Goal: Task Accomplishment & Management: Manage account settings

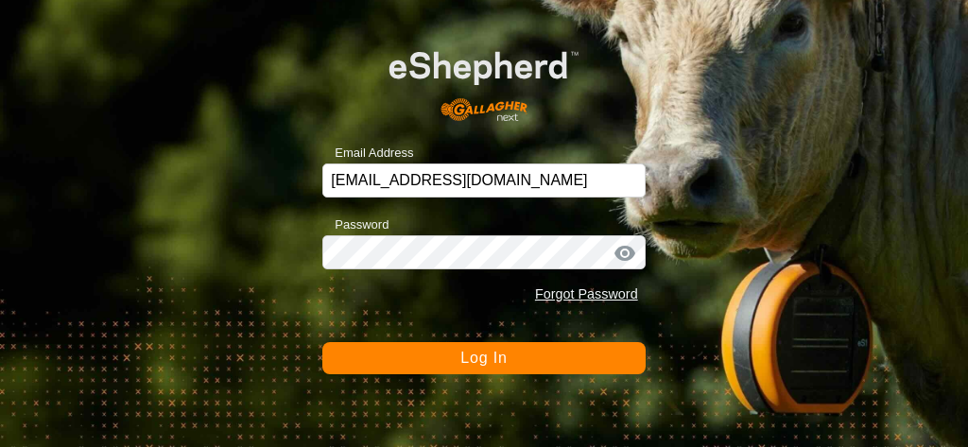
click at [427, 346] on button "Log In" at bounding box center [483, 358] width 322 height 32
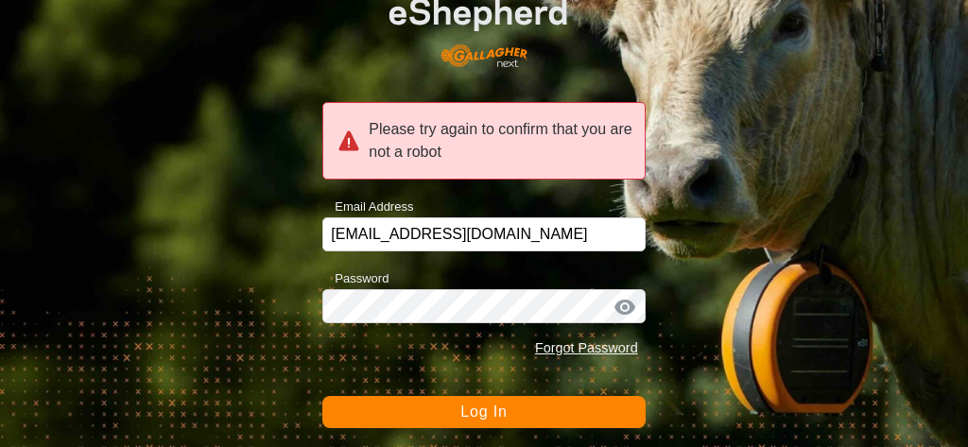
click at [626, 307] on div at bounding box center [625, 307] width 28 height 19
click at [629, 307] on div at bounding box center [625, 307] width 28 height 19
click at [620, 306] on div at bounding box center [625, 307] width 28 height 19
click at [447, 418] on button "Log In" at bounding box center [483, 412] width 322 height 32
click at [441, 403] on button "Log In" at bounding box center [483, 412] width 322 height 32
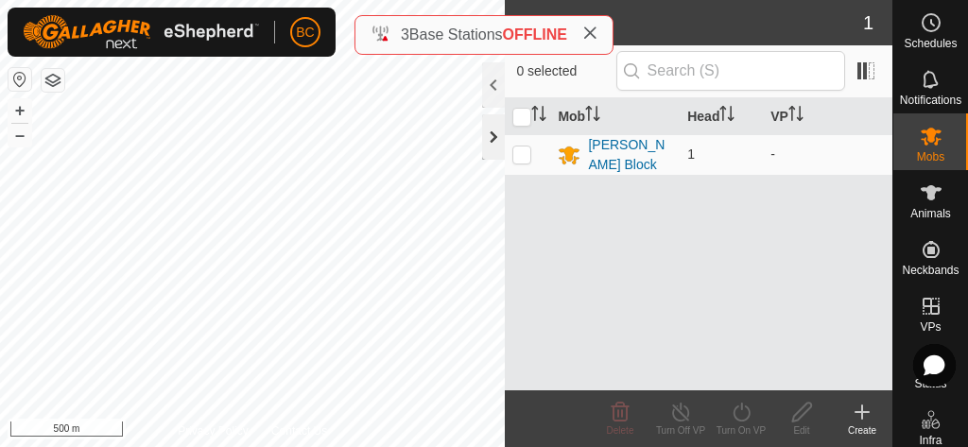
click at [492, 129] on div at bounding box center [493, 136] width 23 height 45
click at [935, 199] on icon at bounding box center [931, 193] width 23 height 23
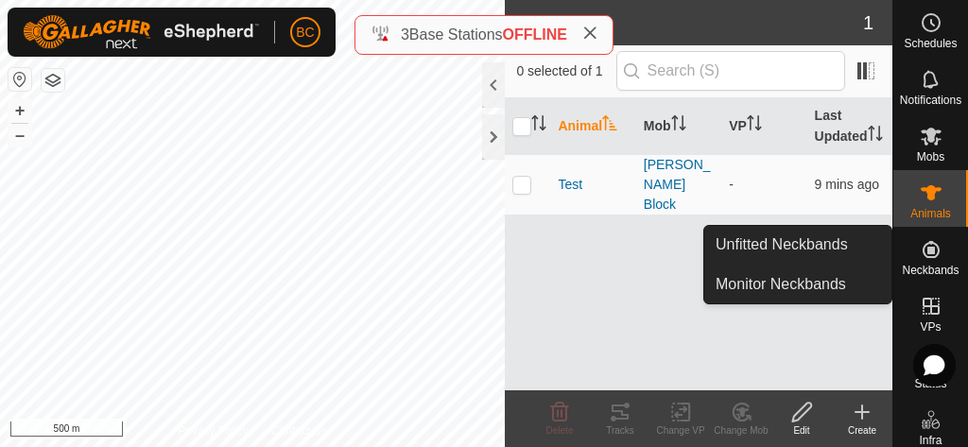
click at [935, 258] on icon at bounding box center [931, 249] width 23 height 23
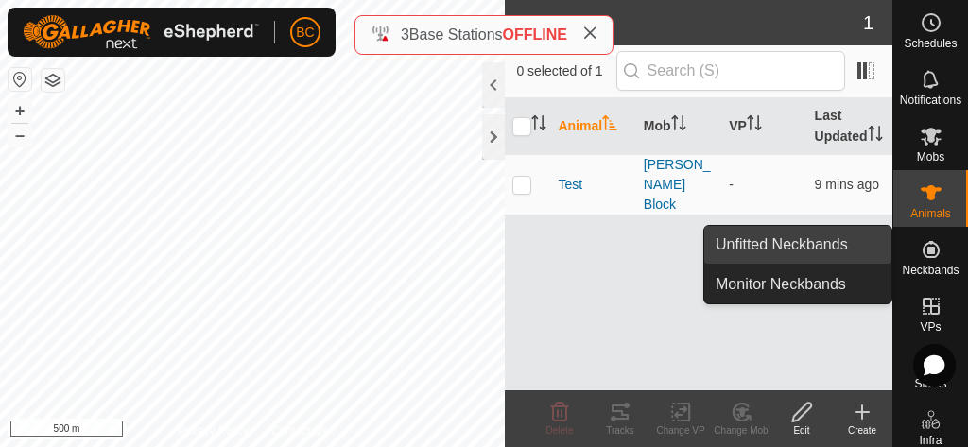
click at [817, 226] on link "Unfitted Neckbands" at bounding box center [797, 245] width 187 height 38
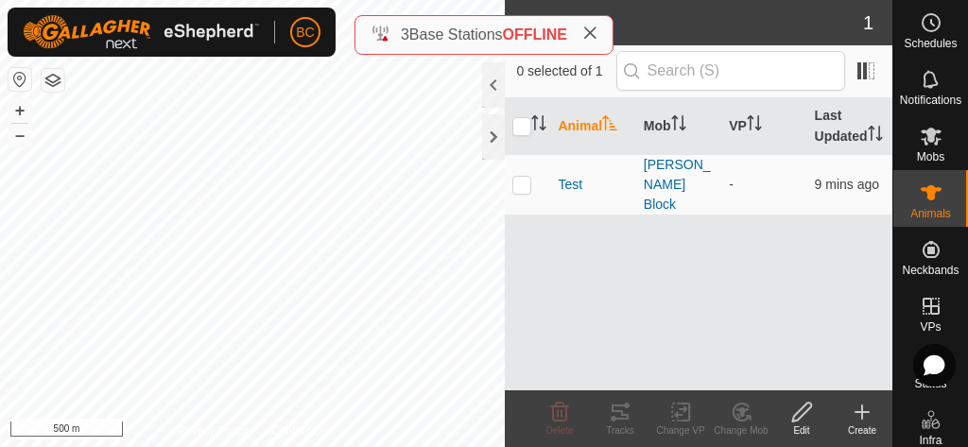
click at [815, 235] on span "Unfitted Neckbands" at bounding box center [782, 244] width 132 height 23
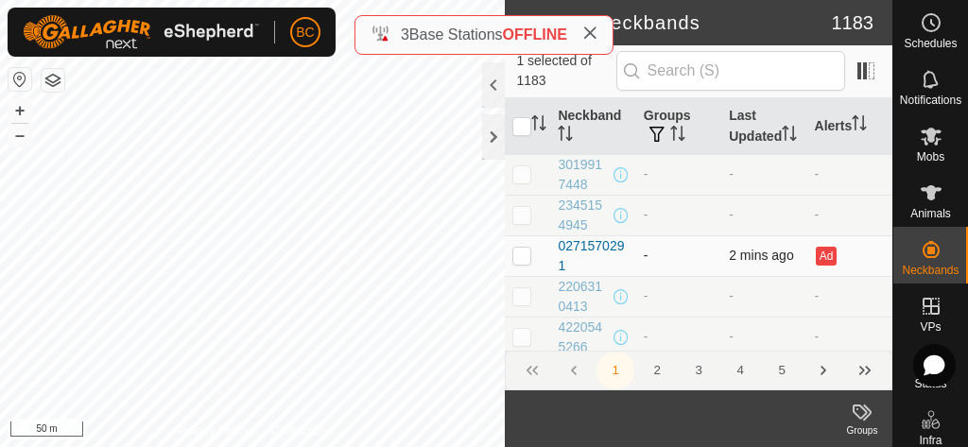
click at [521, 263] on p-checkbox at bounding box center [521, 255] width 19 height 15
checkbox input "true"
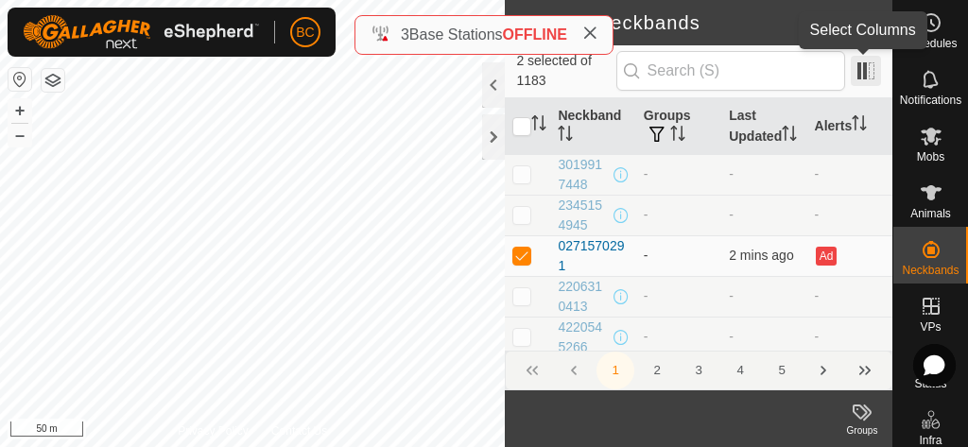
click at [866, 65] on span at bounding box center [866, 71] width 30 height 30
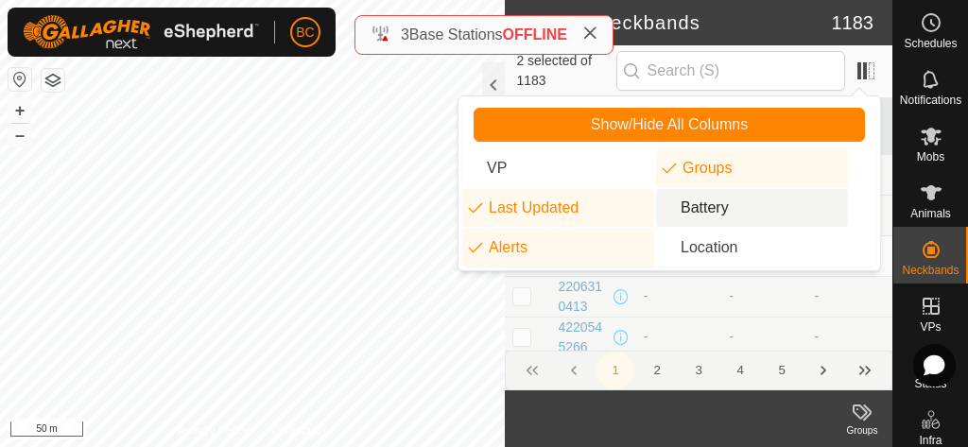
click at [696, 209] on li "Battery" at bounding box center [752, 208] width 192 height 38
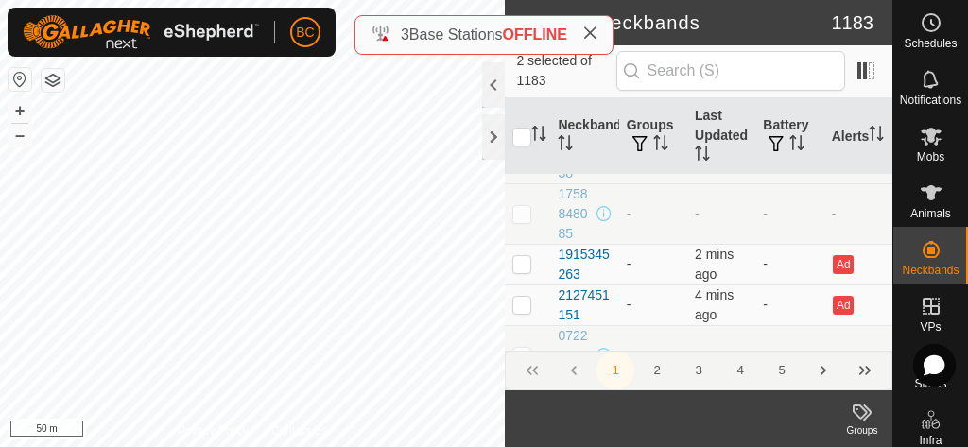
scroll to position [4350, 0]
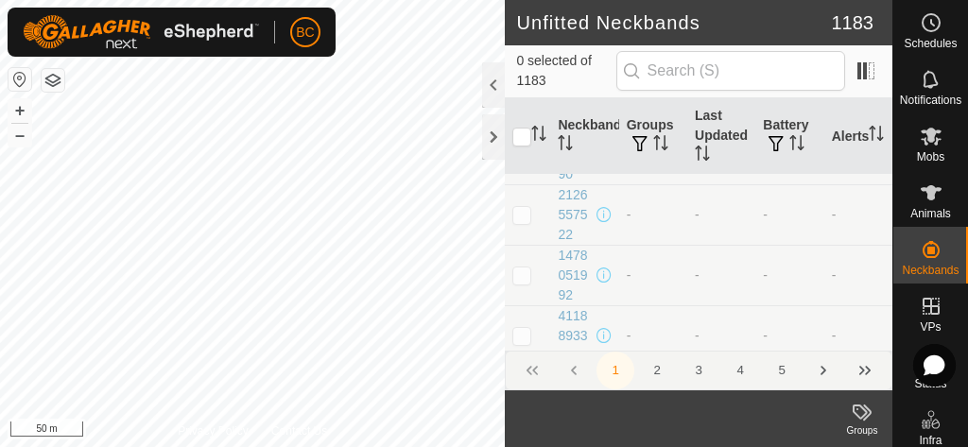
scroll to position [359, 0]
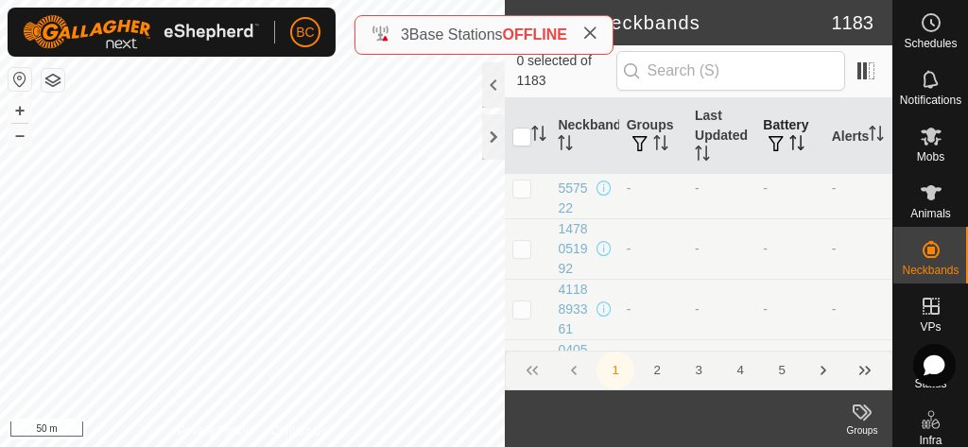
click at [801, 138] on icon "Activate to sort" at bounding box center [802, 142] width 2 height 15
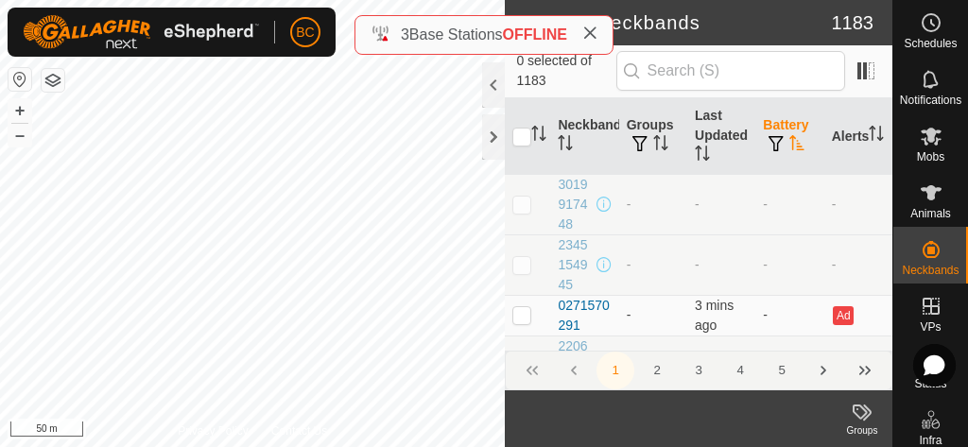
click at [795, 142] on icon "Activate to sort" at bounding box center [796, 142] width 15 height 15
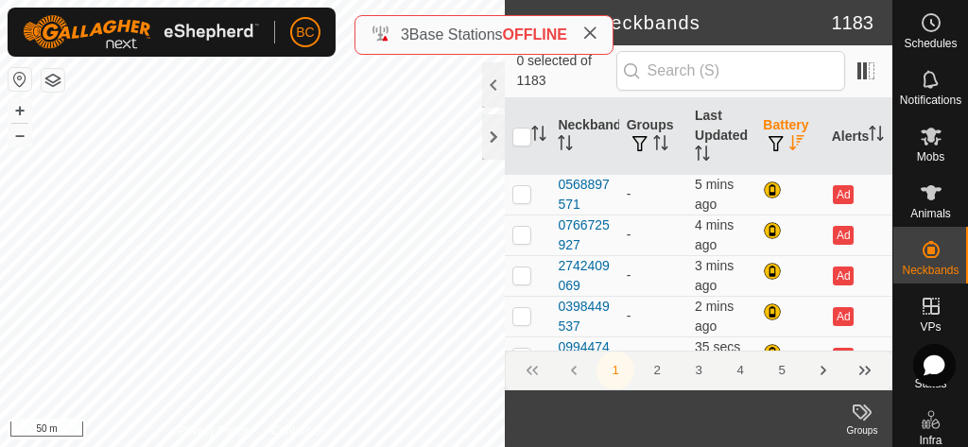
click at [793, 143] on icon "Activate to sort" at bounding box center [797, 142] width 14 height 15
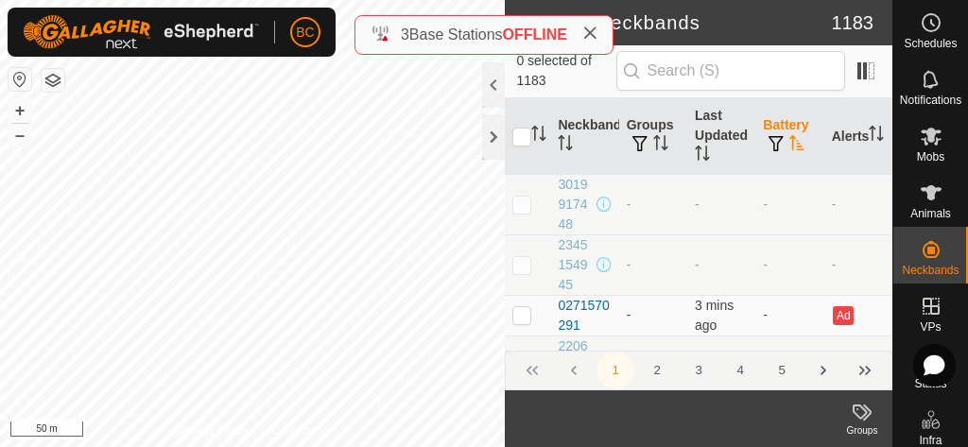
click at [793, 148] on icon "Activate to sort" at bounding box center [797, 142] width 14 height 15
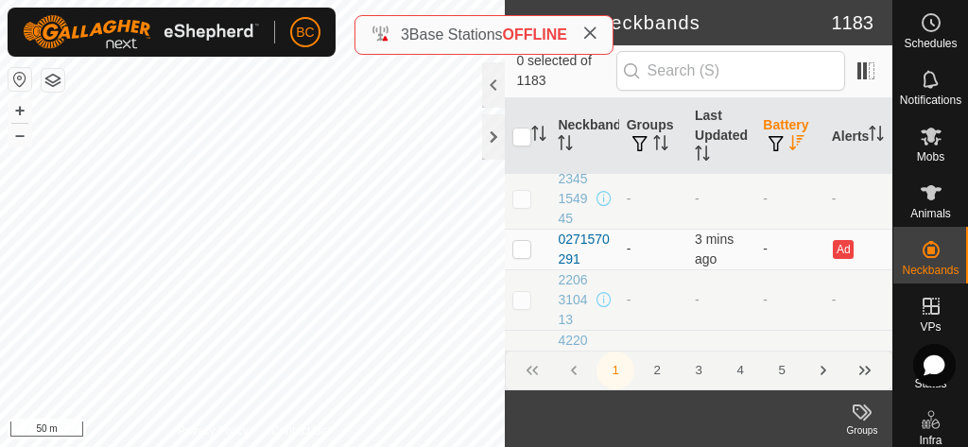
scroll to position [2536, 0]
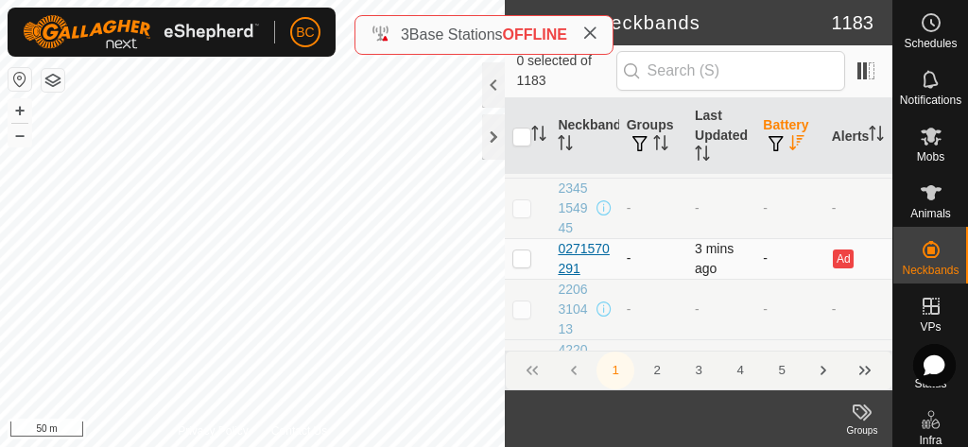
click at [581, 251] on div "0271570291" at bounding box center [584, 259] width 53 height 40
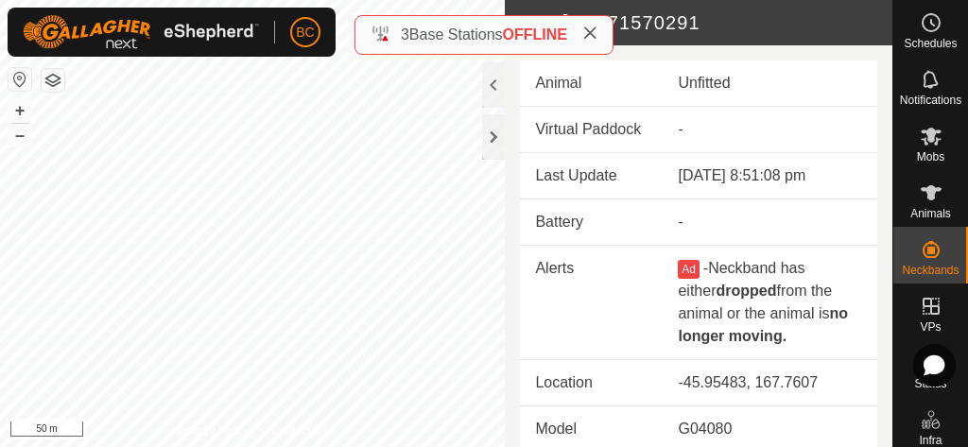
click at [697, 103] on td "Unfitted" at bounding box center [770, 84] width 215 height 46
click at [595, 34] on icon at bounding box center [589, 33] width 15 height 15
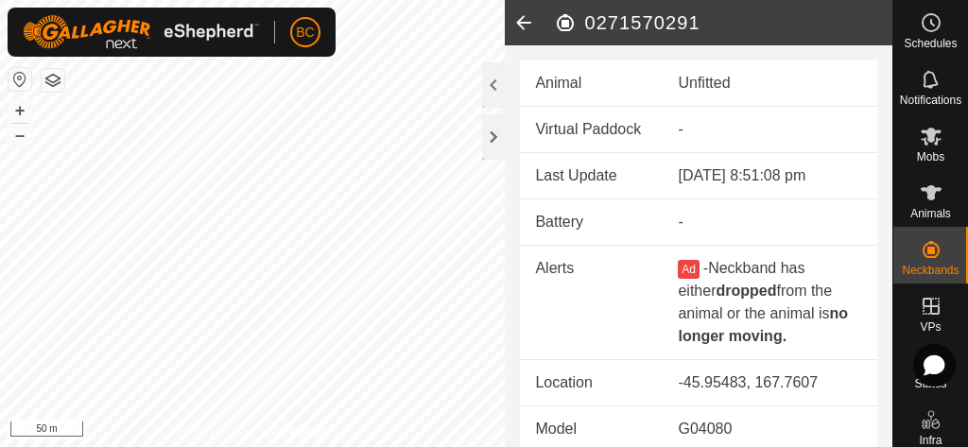
click at [522, 25] on icon at bounding box center [524, 22] width 38 height 45
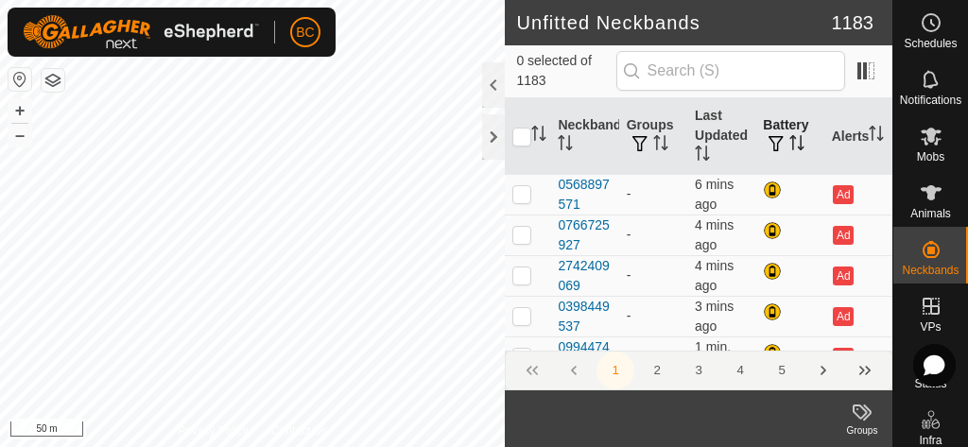
click at [802, 142] on icon "Activate to sort" at bounding box center [796, 142] width 15 height 15
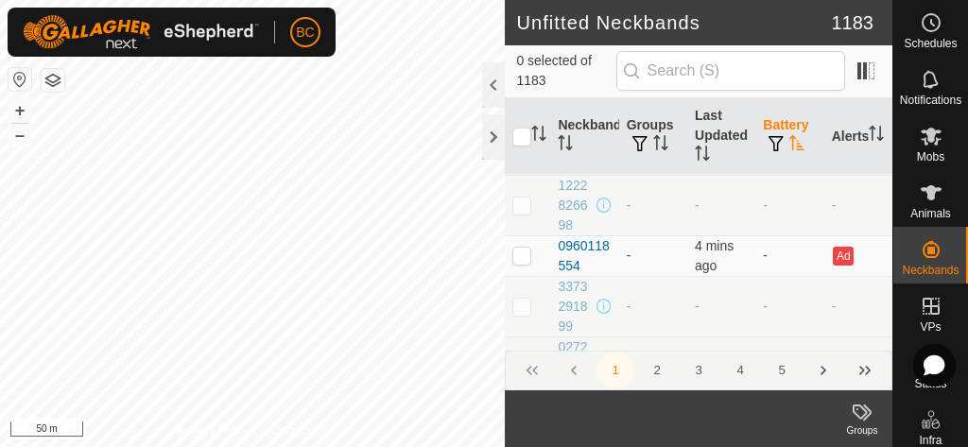
scroll to position [828, 0]
click at [579, 240] on div "0960118554" at bounding box center [584, 254] width 53 height 40
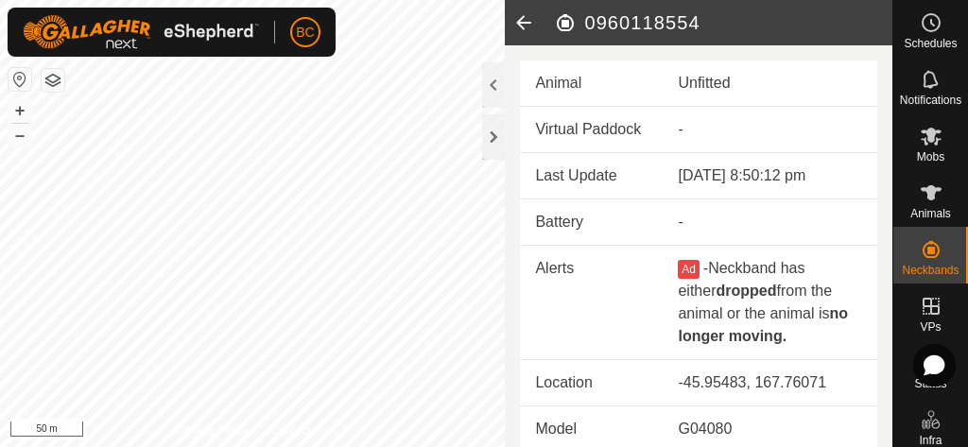
click at [522, 19] on icon at bounding box center [524, 22] width 38 height 45
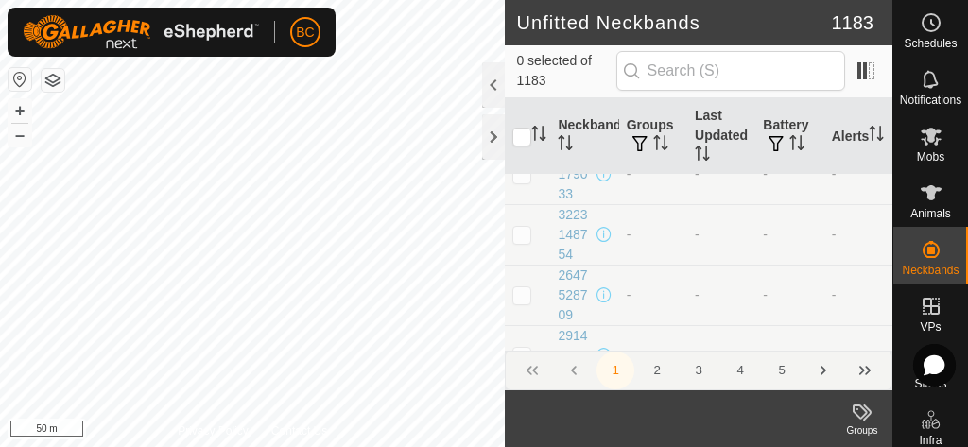
scroll to position [10286, 0]
click at [801, 142] on icon "Activate to sort" at bounding box center [802, 142] width 2 height 15
click at [793, 142] on icon "Activate to sort" at bounding box center [797, 142] width 14 height 15
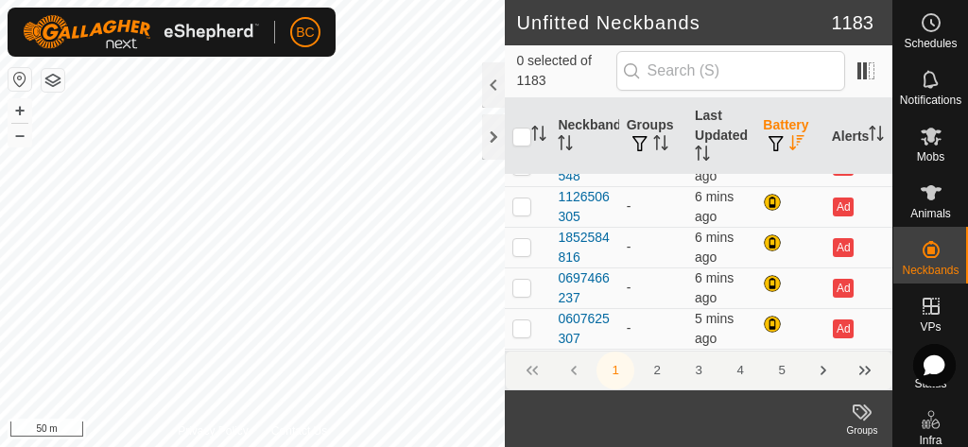
scroll to position [0, 0]
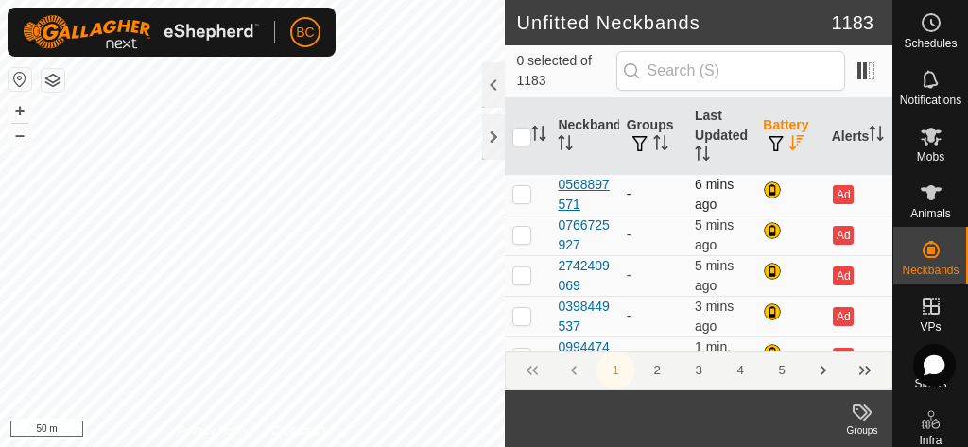
click at [581, 183] on div "0568897571" at bounding box center [584, 195] width 53 height 40
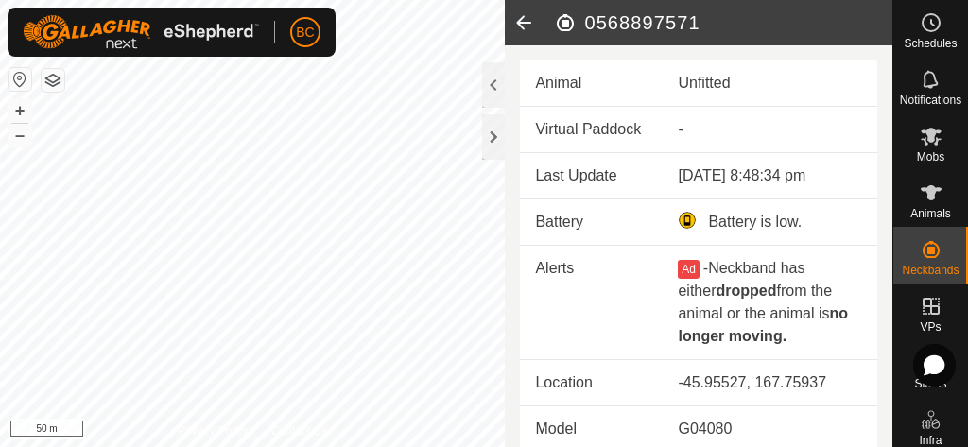
click at [686, 220] on div "Battery is low." at bounding box center [770, 222] width 184 height 23
click at [525, 17] on icon at bounding box center [524, 22] width 38 height 45
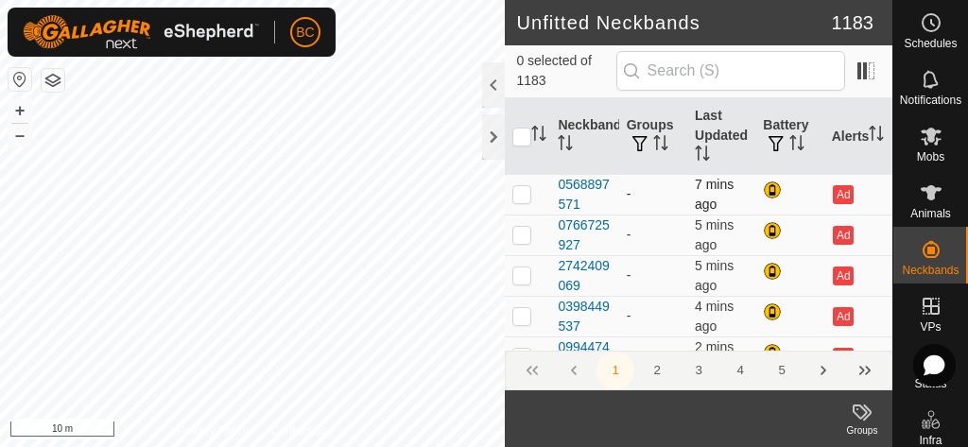
click at [518, 192] on p-checkbox at bounding box center [521, 193] width 19 height 15
checkbox input "true"
click at [526, 233] on p-checkbox at bounding box center [521, 234] width 19 height 15
checkbox input "true"
click at [520, 275] on p-checkbox at bounding box center [521, 275] width 19 height 15
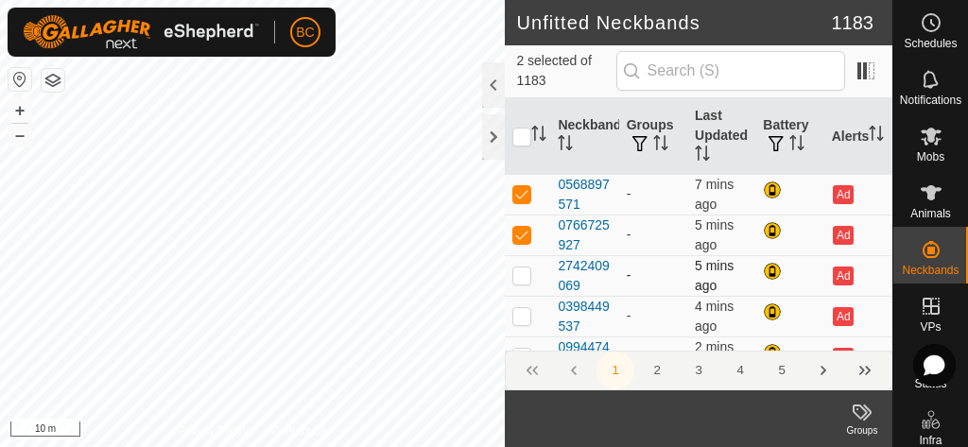
checkbox input "true"
click at [522, 316] on p-checkbox at bounding box center [521, 315] width 19 height 15
checkbox input "true"
click at [352, 0] on html "BC Schedules Notifications Mobs Animals Neckbands VPs Status Infra Heatmap Help…" at bounding box center [484, 223] width 968 height 447
checkbox input "false"
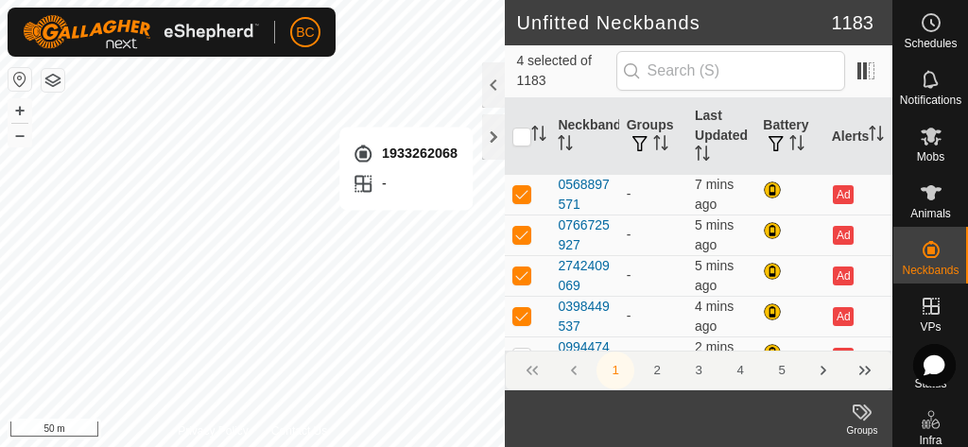
checkbox input "false"
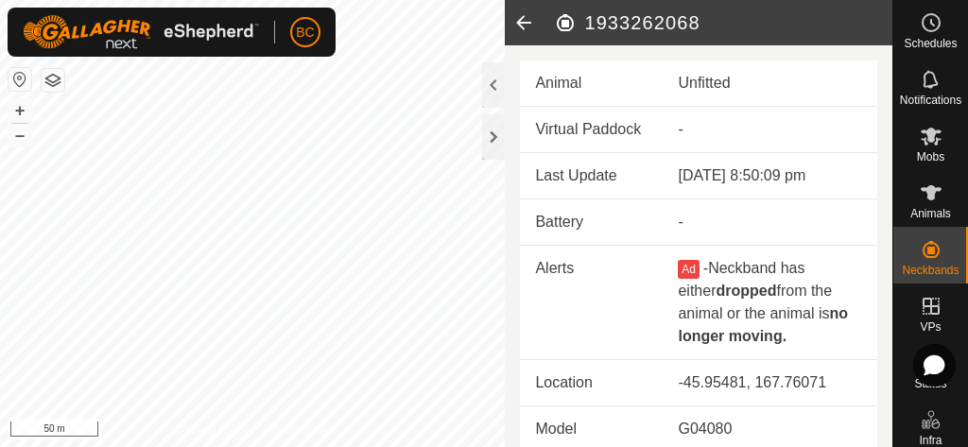
click at [523, 23] on icon at bounding box center [524, 22] width 38 height 45
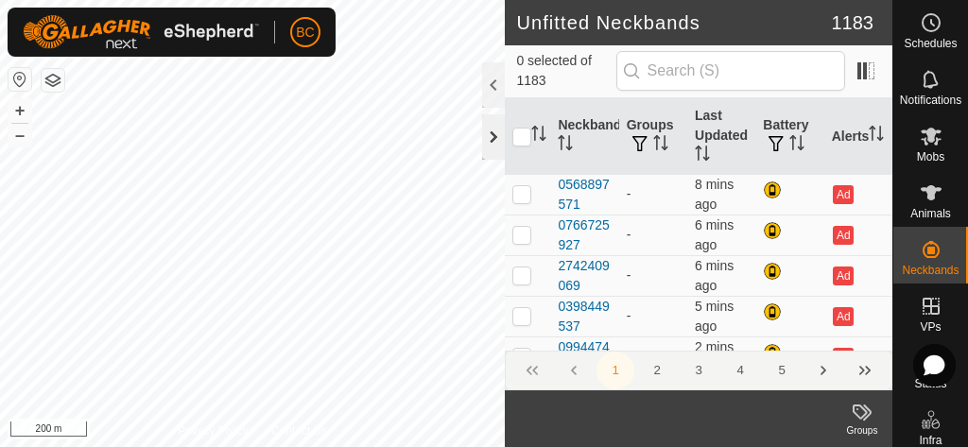
click at [490, 143] on div at bounding box center [493, 136] width 23 height 45
